Goal: Check status: Check status

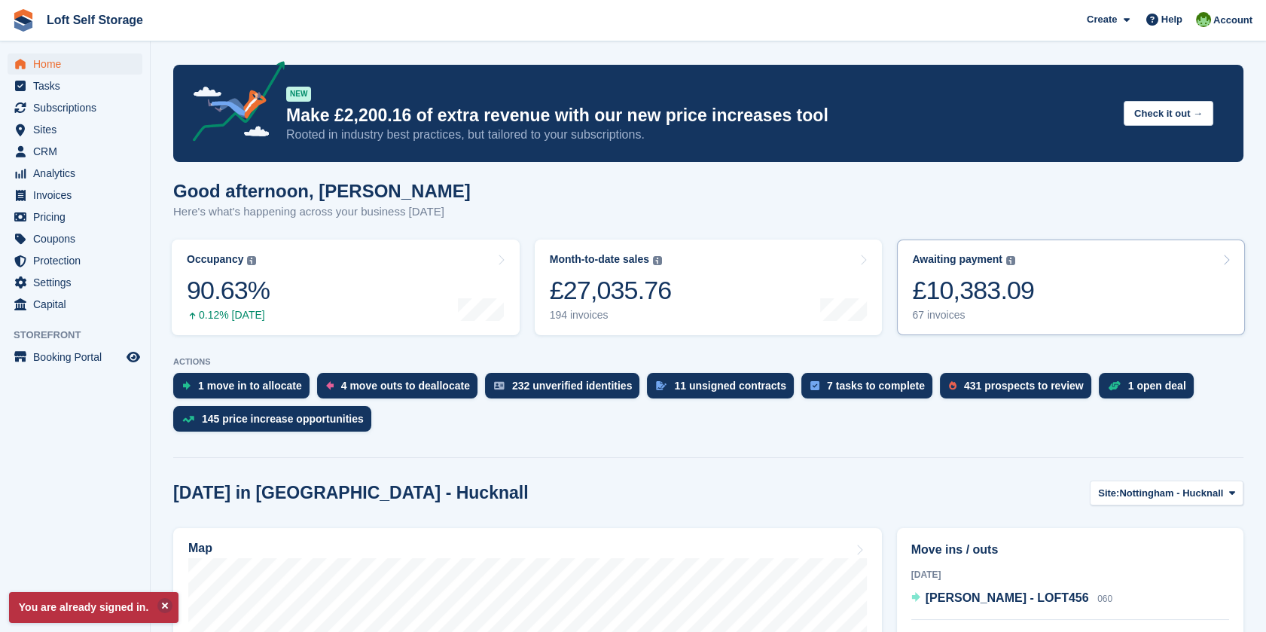
click at [1015, 275] on div "£10,383.09" at bounding box center [973, 290] width 122 height 31
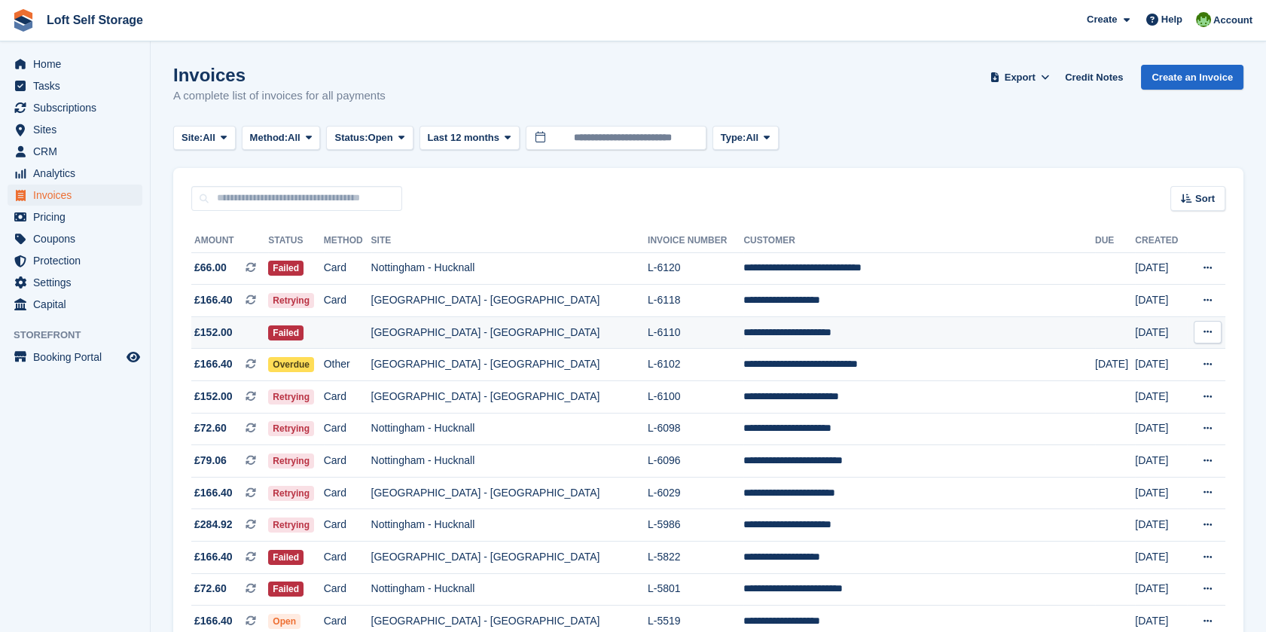
click at [743, 339] on td "L-6110" at bounding box center [696, 332] width 96 height 32
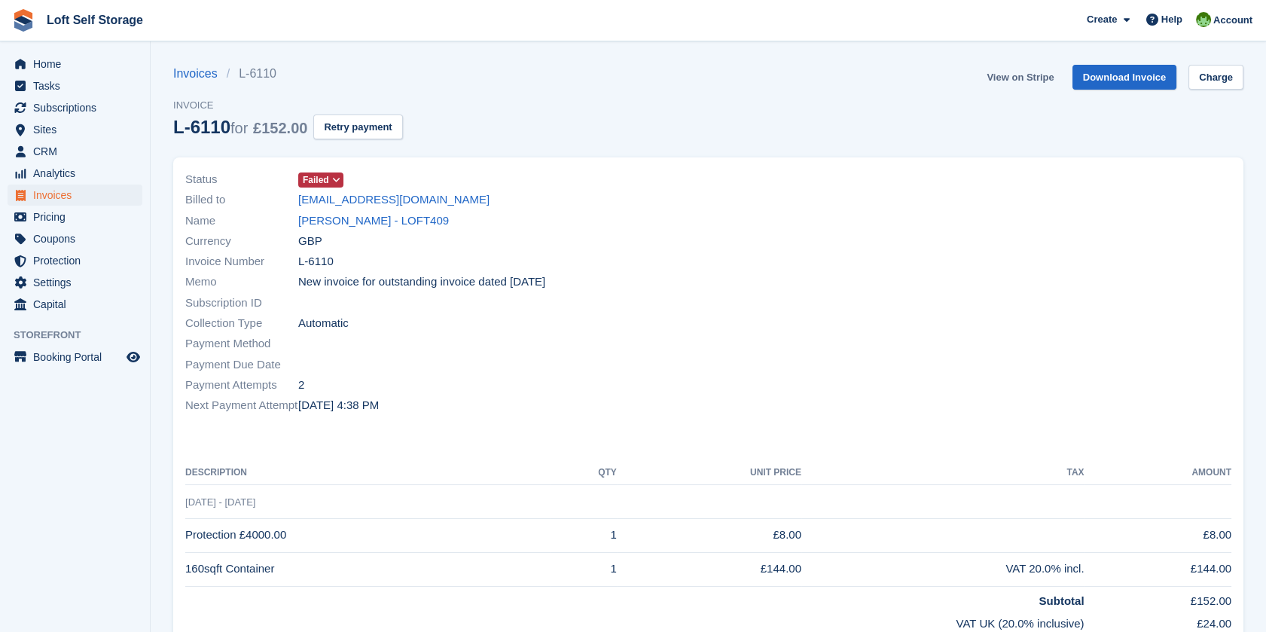
click at [1032, 83] on link "View on Stripe" at bounding box center [1020, 77] width 79 height 25
